Goal: Task Accomplishment & Management: Manage account settings

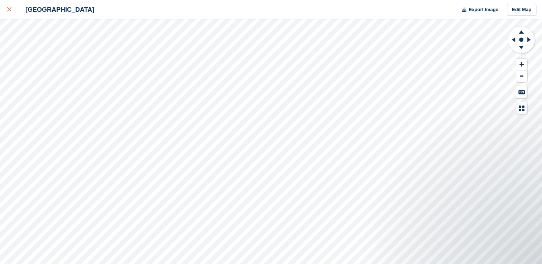
click at [9, 11] on icon at bounding box center [9, 9] width 4 height 4
click at [12, 6] on div at bounding box center [13, 9] width 12 height 9
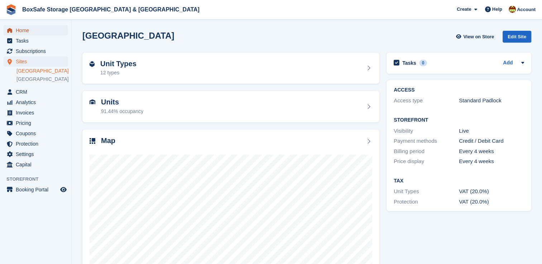
click at [28, 32] on span "Home" at bounding box center [37, 30] width 43 height 10
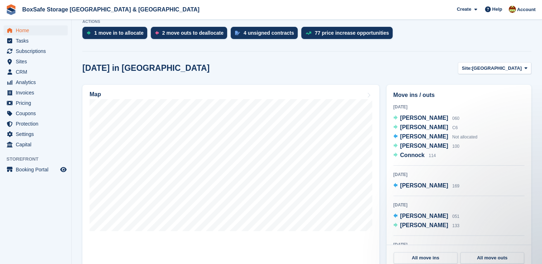
scroll to position [158, 0]
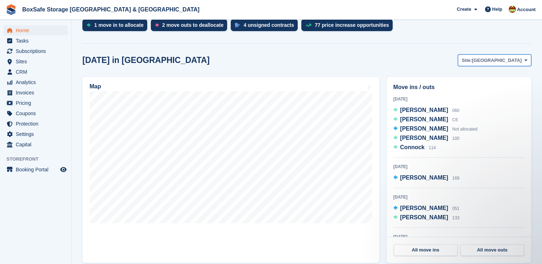
click at [512, 63] on span "[GEOGRAPHIC_DATA]" at bounding box center [497, 60] width 50 height 7
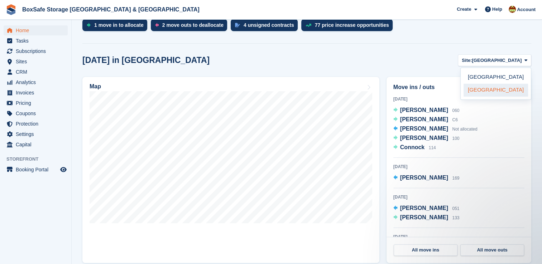
click at [487, 90] on link "[GEOGRAPHIC_DATA]" at bounding box center [496, 90] width 64 height 13
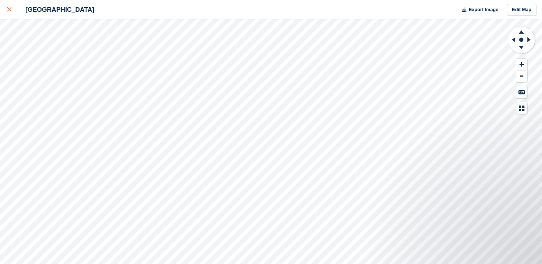
click at [10, 9] on icon at bounding box center [9, 9] width 4 height 4
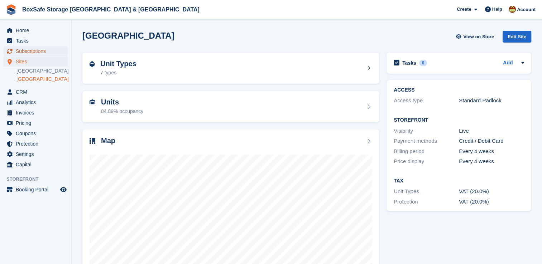
click at [43, 53] on span "Subscriptions" at bounding box center [37, 51] width 43 height 10
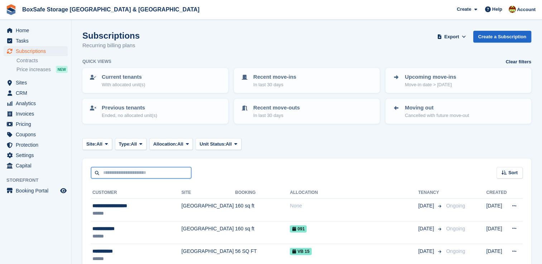
click at [130, 172] on input "text" at bounding box center [141, 173] width 100 height 12
type input "*******"
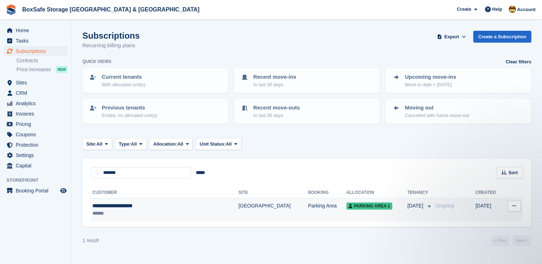
click at [175, 216] on div "******" at bounding box center [146, 214] width 109 height 8
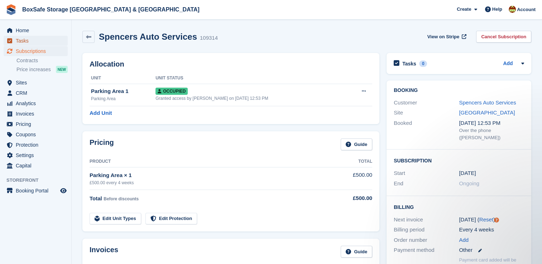
click at [10, 37] on span "menu" at bounding box center [9, 41] width 9 height 9
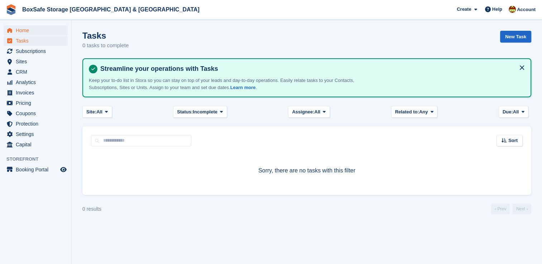
click at [20, 33] on span "Home" at bounding box center [37, 30] width 43 height 10
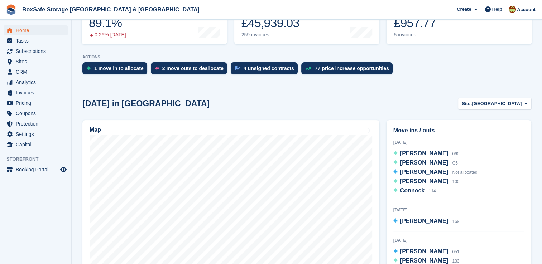
scroll to position [159, 0]
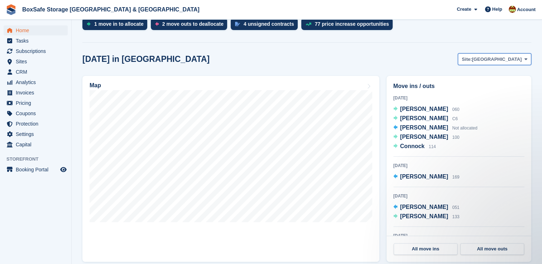
click at [506, 63] on button "Site: Christchurch" at bounding box center [494, 59] width 73 height 12
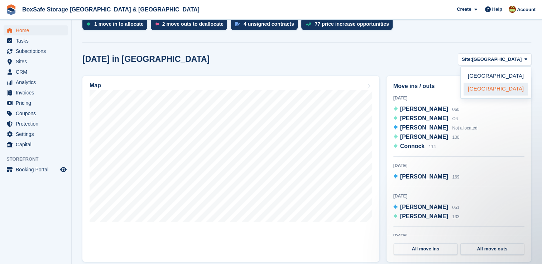
click at [492, 86] on link "[GEOGRAPHIC_DATA]" at bounding box center [496, 89] width 64 height 13
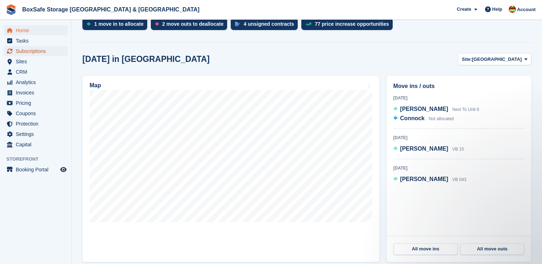
click at [36, 52] on span "Subscriptions" at bounding box center [37, 51] width 43 height 10
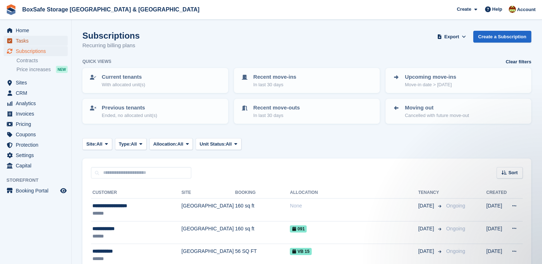
click at [40, 37] on span "Tasks" at bounding box center [37, 41] width 43 height 10
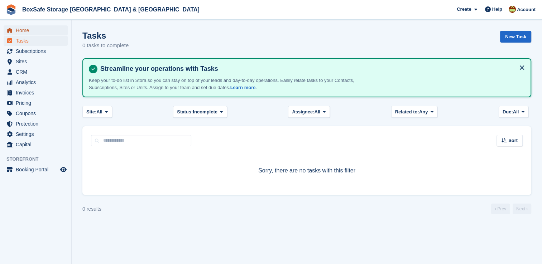
click at [40, 34] on span "Home" at bounding box center [37, 30] width 43 height 10
